Goal: Information Seeking & Learning: Learn about a topic

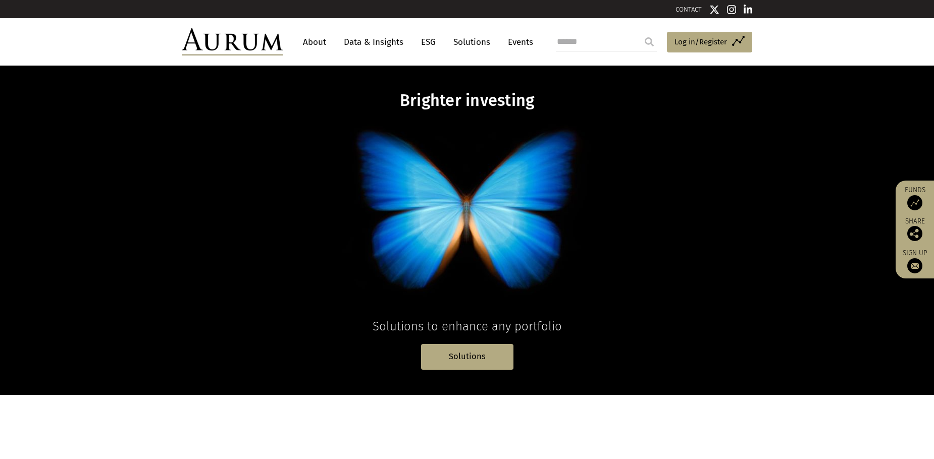
click at [325, 44] on link "About" at bounding box center [314, 42] width 33 height 19
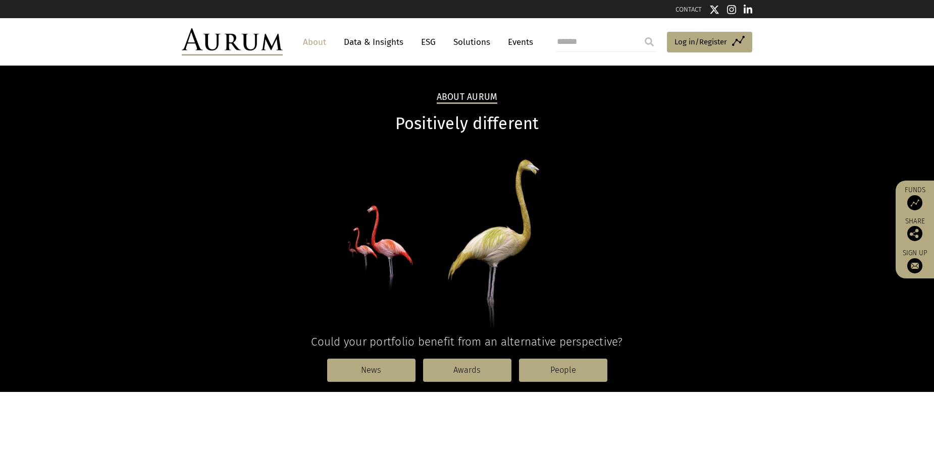
click at [316, 46] on link "About" at bounding box center [314, 42] width 33 height 19
click at [418, 44] on link "ESG" at bounding box center [428, 42] width 25 height 19
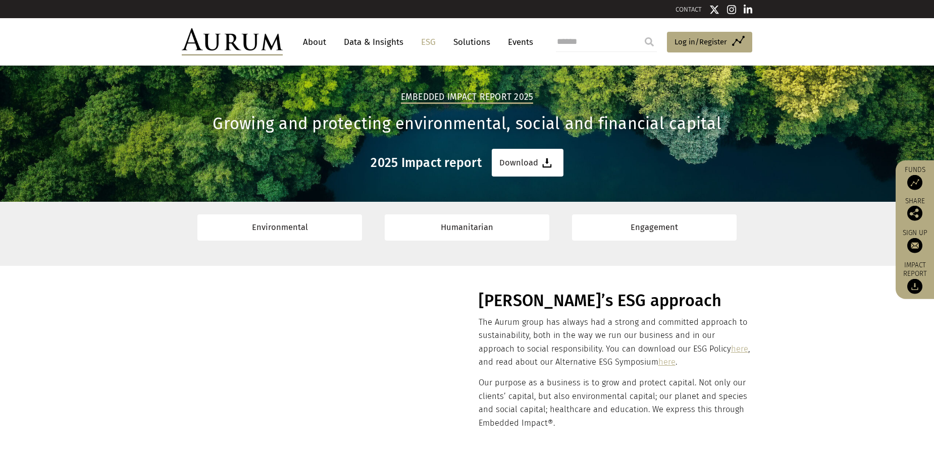
click at [303, 41] on link "About" at bounding box center [314, 42] width 33 height 19
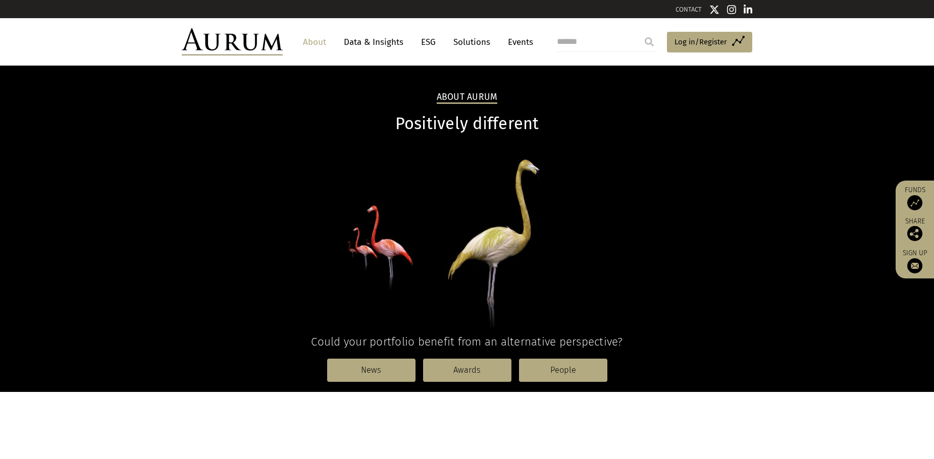
click at [371, 41] on link "Data & Insights" at bounding box center [374, 42] width 70 height 19
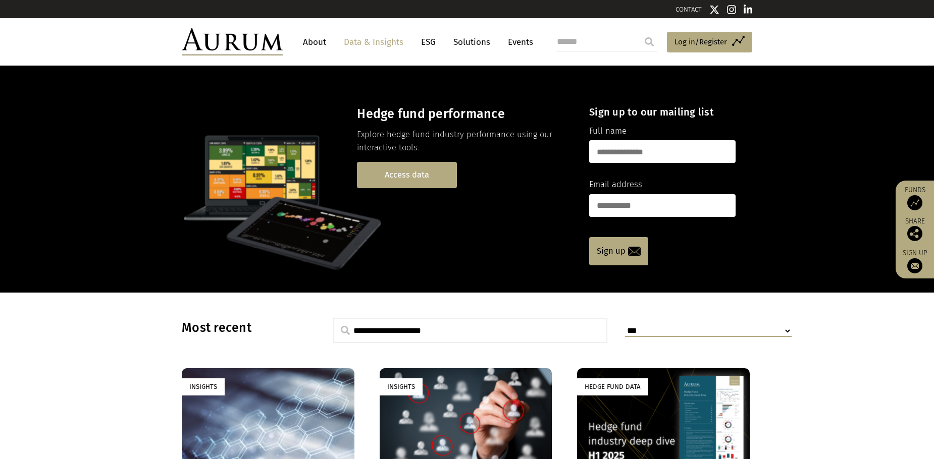
click at [401, 168] on link "Access data" at bounding box center [407, 175] width 100 height 26
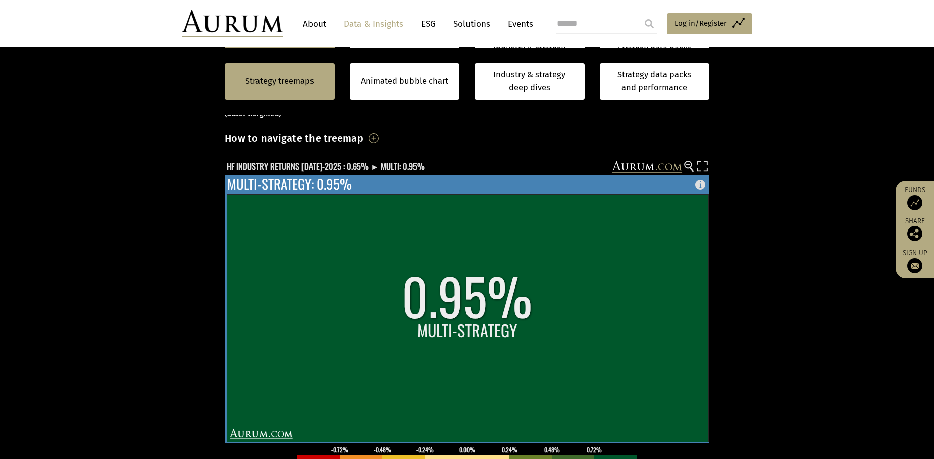
scroll to position [252, 0]
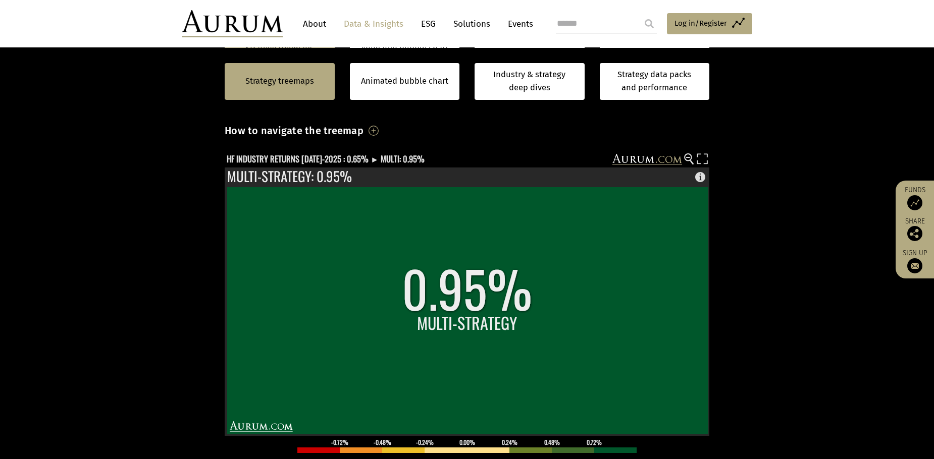
click at [508, 147] on div "Hedge fund performance by strategy – July 2025 (asset weighted) How to navigate…" at bounding box center [467, 338] width 484 height 513
click at [324, 159] on text "HF INDUSTRY RETURNS JUL-2025 : 0.65% ► MULTI: 0.95%" at bounding box center [326, 158] width 198 height 13
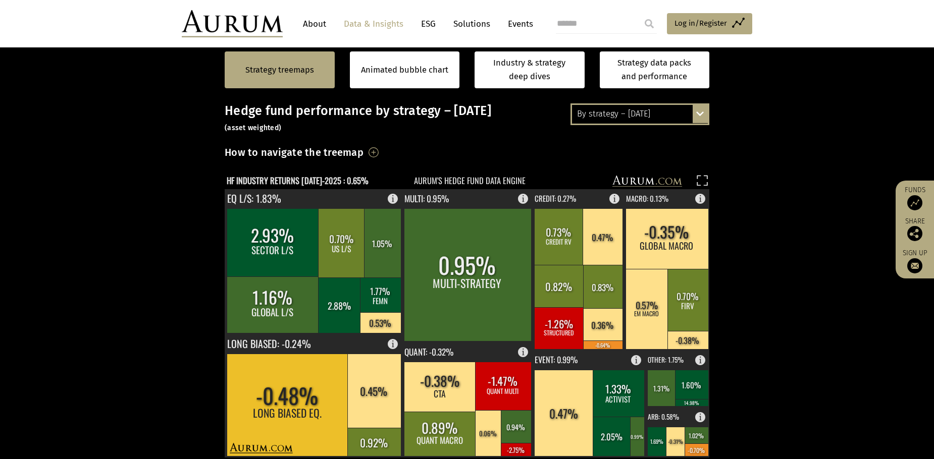
scroll to position [353, 0]
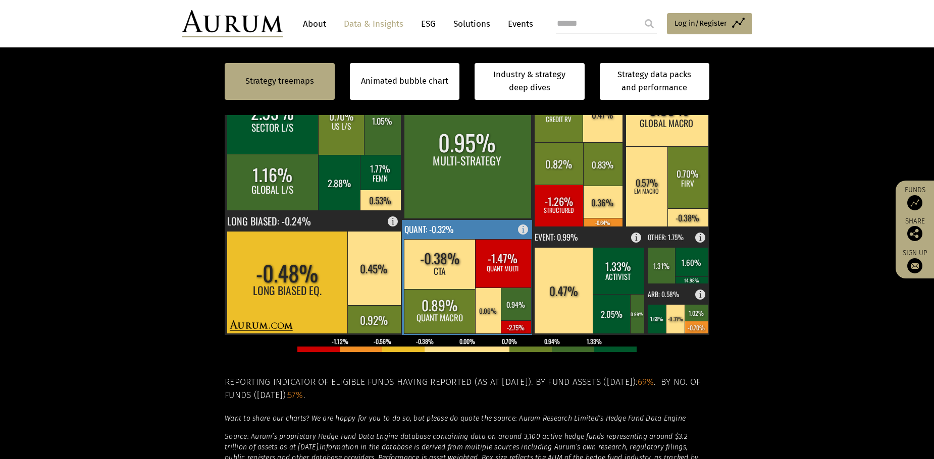
click at [457, 231] on rect at bounding box center [467, 277] width 131 height 115
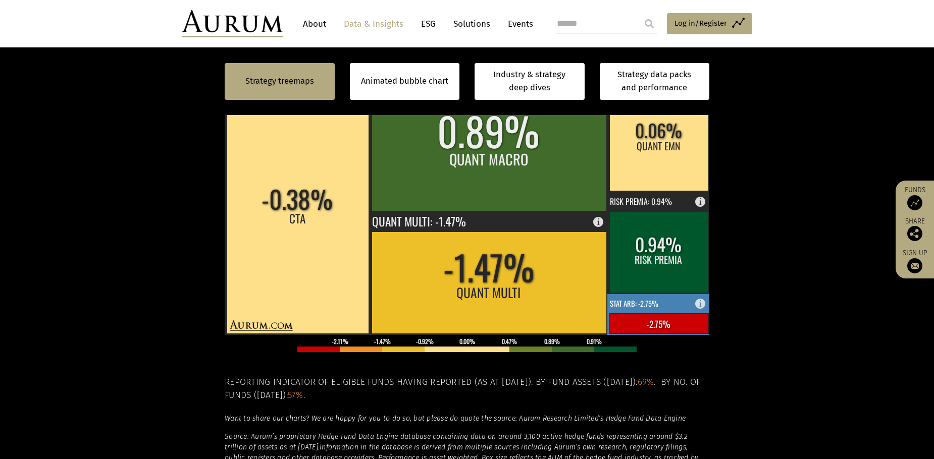
click at [658, 303] on text "STAT ARB: -2.75%" at bounding box center [634, 303] width 48 height 11
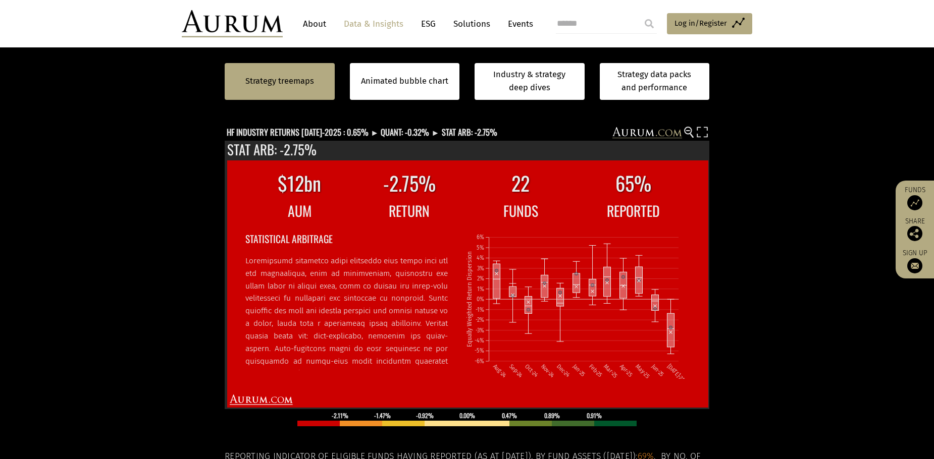
scroll to position [252, 0]
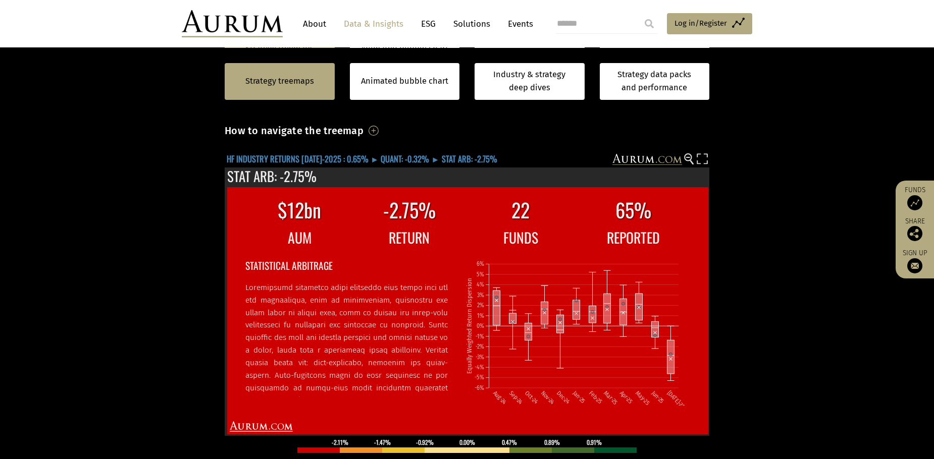
click at [396, 157] on text "HF INDUSTRY RETURNS JUL-2025 : 0.65% ► QUANT: -0.32% ► STAT ARB: -2.75%" at bounding box center [362, 158] width 271 height 13
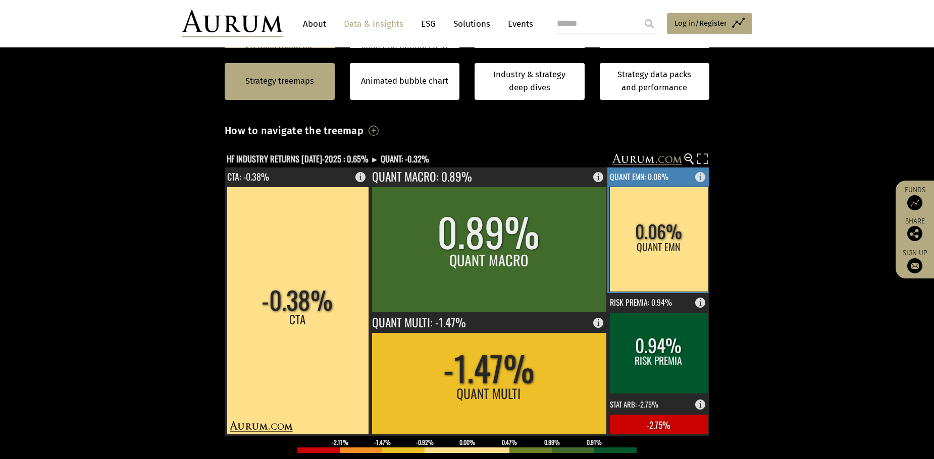
click at [664, 176] on text "QUANT EMN: 0.06%" at bounding box center [639, 177] width 59 height 12
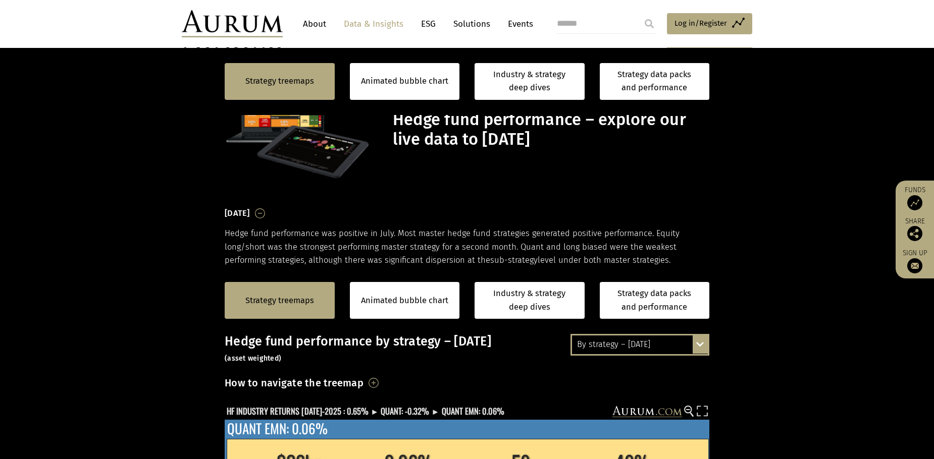
scroll to position [252, 0]
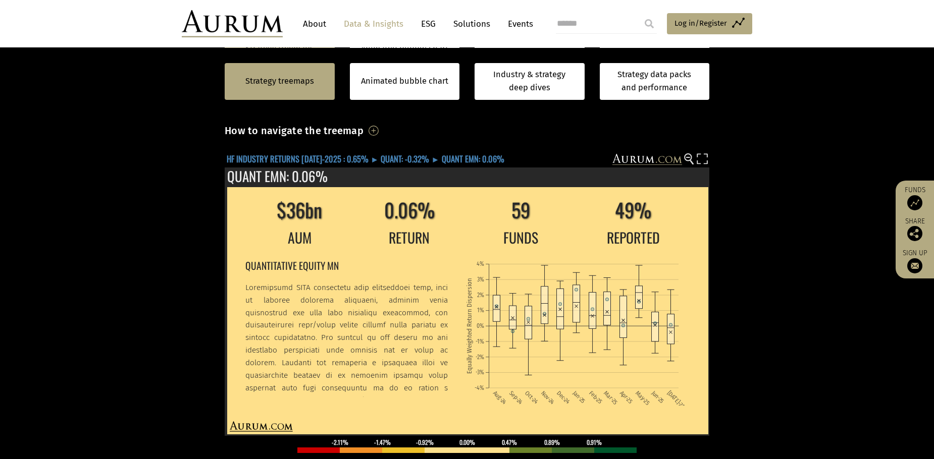
click at [305, 156] on text "HF INDUSTRY RETURNS [DATE]-2025 : 0.65% ► QUANT: -0.32% ► QUANT EMN: 0.06%" at bounding box center [366, 158] width 278 height 13
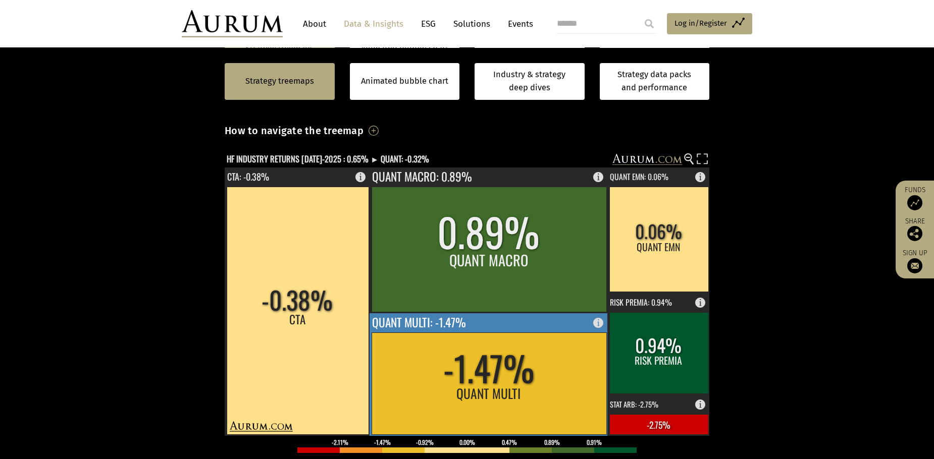
click at [516, 325] on rect at bounding box center [488, 374] width 239 height 123
